Goal: Task Accomplishment & Management: Use online tool/utility

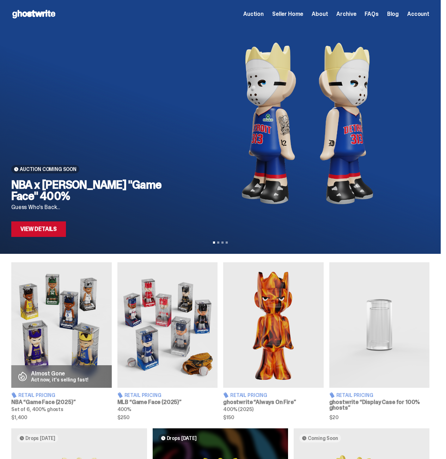
click at [292, 12] on span "Seller Home" at bounding box center [287, 14] width 31 height 6
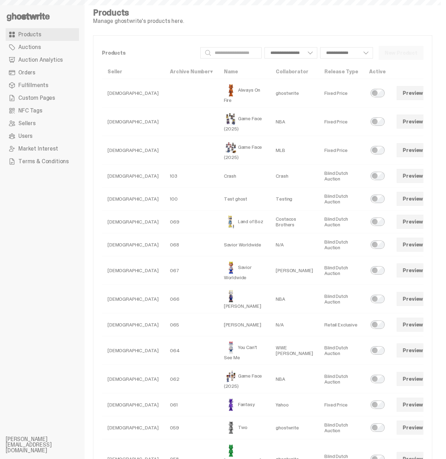
click at [37, 63] on span "Auction Analytics" at bounding box center [40, 60] width 44 height 6
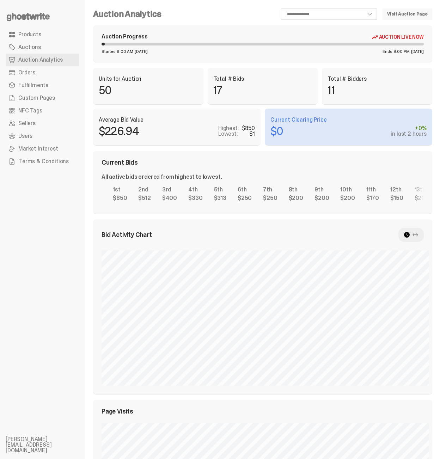
select select "**"
